Goal: Task Accomplishment & Management: Manage account settings

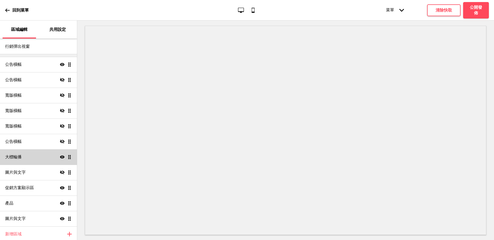
scroll to position [24, 0]
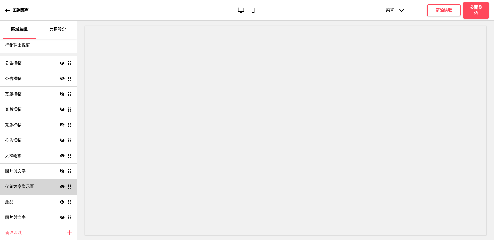
click at [34, 184] on div "促銷方案顯示區 顯示 拖曳" at bounding box center [38, 186] width 77 height 15
select select "center"
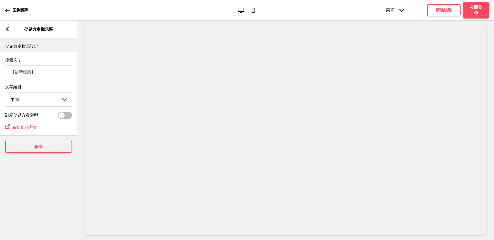
click at [31, 76] on input "【最新優惠】" at bounding box center [38, 72] width 67 height 14
click at [34, 99] on select "左邊 中間 右邊" at bounding box center [38, 100] width 66 height 14
click at [66, 118] on div at bounding box center [65, 115] width 14 height 7
click at [66, 118] on div at bounding box center [68, 115] width 6 height 6
click at [66, 118] on div at bounding box center [65, 115] width 14 height 7
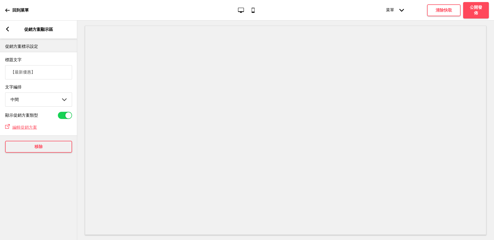
click at [66, 118] on div at bounding box center [68, 115] width 6 height 6
checkbox input "false"
click at [7, 10] on icon at bounding box center [7, 9] width 4 height 3
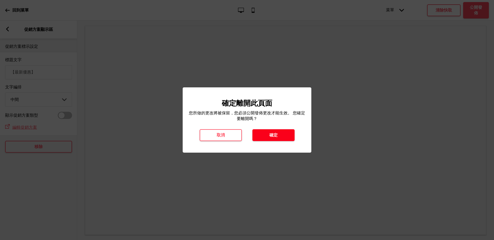
click at [279, 135] on button "確定" at bounding box center [273, 135] width 42 height 12
